Goal: Check status: Check status

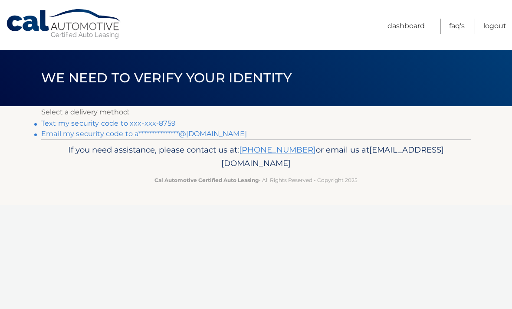
click at [169, 135] on link "**********" at bounding box center [144, 134] width 206 height 8
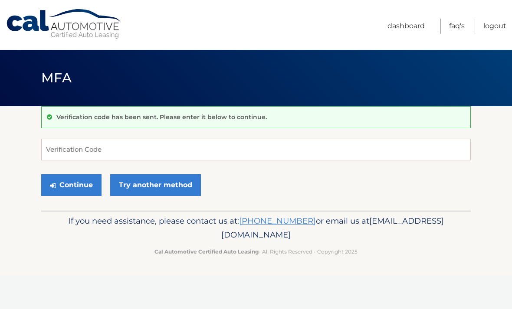
click at [38, 0] on div "Menu Dashboard FAQ's Logout" at bounding box center [256, 25] width 501 height 50
paste input "844994"
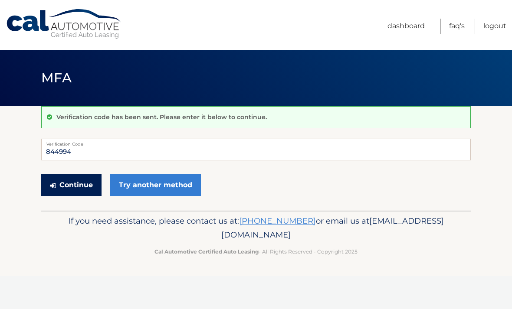
click at [86, 186] on button "Continue" at bounding box center [71, 185] width 60 height 22
click at [69, 186] on button "Continue" at bounding box center [71, 185] width 60 height 22
click at [78, 184] on button "Continue" at bounding box center [71, 185] width 60 height 22
click at [90, 150] on input "844994" at bounding box center [255, 150] width 429 height 22
click at [48, 154] on input "844994" at bounding box center [255, 150] width 429 height 22
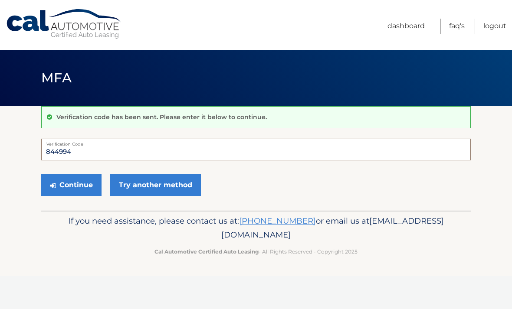
type input "844994"
click at [67, 196] on div "Continue Try another method" at bounding box center [255, 185] width 429 height 29
click at [68, 188] on button "Continue" at bounding box center [71, 185] width 60 height 22
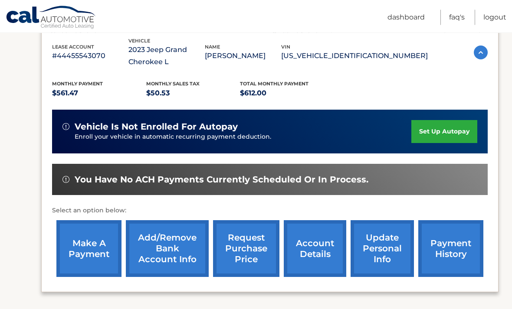
scroll to position [199, 0]
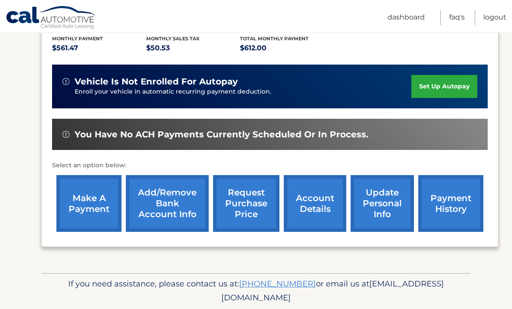
click at [310, 196] on link "account details" at bounding box center [315, 203] width 62 height 57
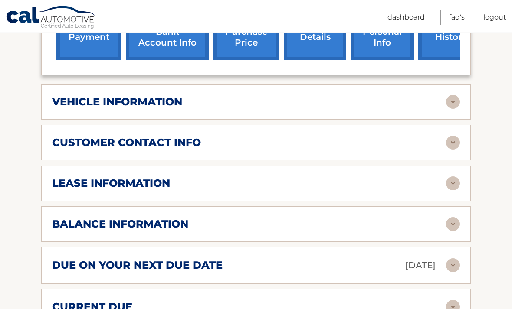
scroll to position [376, 0]
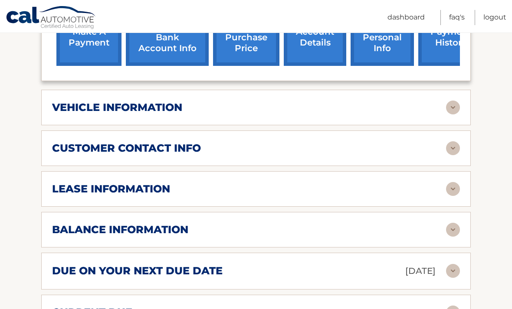
click at [307, 186] on div "lease information" at bounding box center [249, 189] width 394 height 13
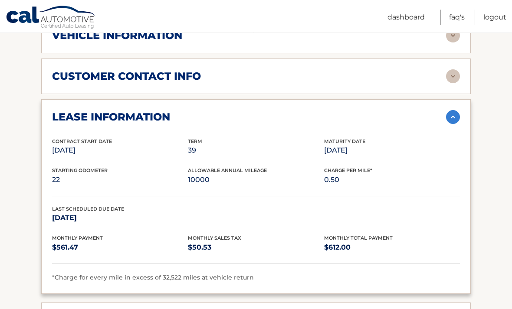
scroll to position [448, 0]
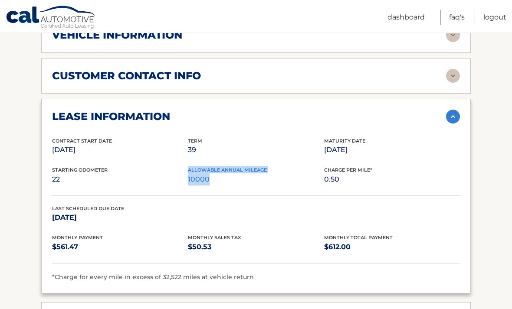
drag, startPoint x: 226, startPoint y: 181, endPoint x: 186, endPoint y: 182, distance: 40.8
click at [186, 182] on div "Starting Odometer 22 Allowable Annual Mileage 10000 Charge Per Mile* 0.50" at bounding box center [256, 181] width 408 height 29
click at [186, 182] on p "22" at bounding box center [120, 180] width 136 height 12
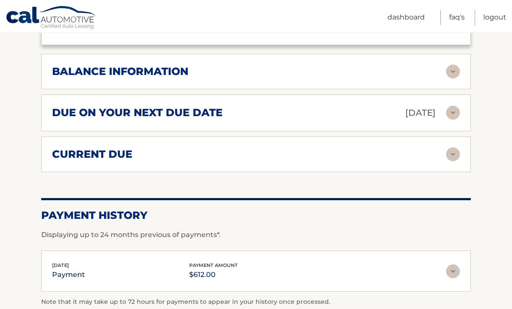
scroll to position [697, 0]
click at [268, 72] on div "balance information" at bounding box center [249, 71] width 394 height 13
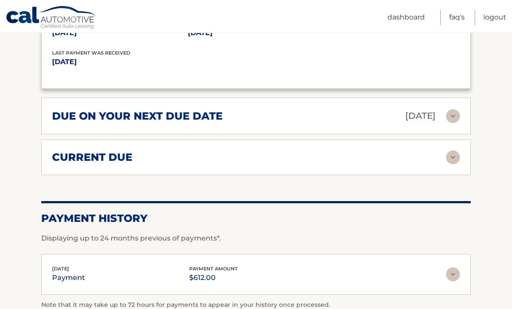
scroll to position [798, 0]
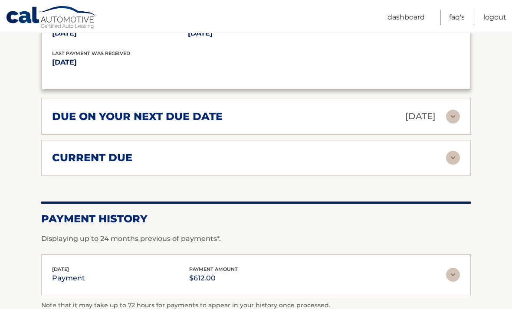
click at [264, 110] on div "due on your next due date Sep 21, 2025" at bounding box center [249, 116] width 394 height 15
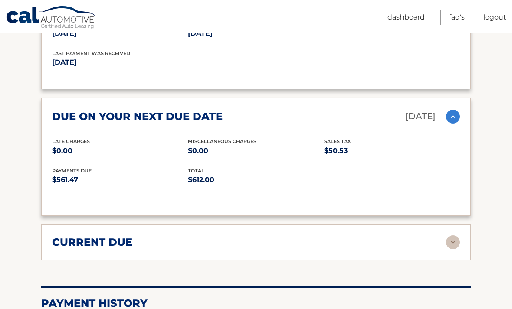
click at [215, 238] on div "current due" at bounding box center [249, 242] width 394 height 13
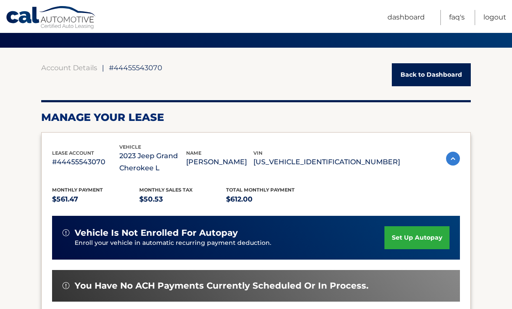
scroll to position [0, 0]
